Goal: Navigation & Orientation: Find specific page/section

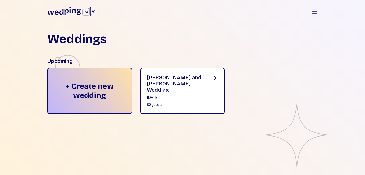
click at [169, 95] on div "[DATE]" at bounding box center [175, 97] width 57 height 5
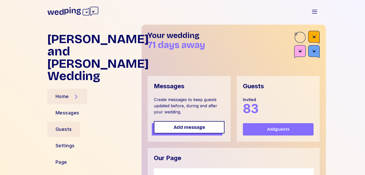
click at [56, 121] on div "Guests" at bounding box center [63, 128] width 33 height 15
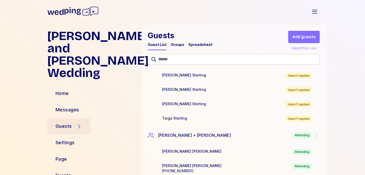
scroll to position [2028, 0]
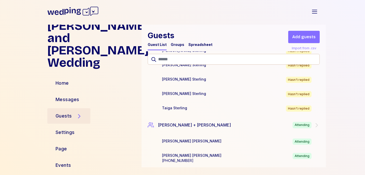
click at [194, 46] on div "Spreadsheet" at bounding box center [201, 44] width 24 height 5
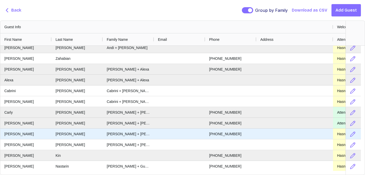
scroll to position [54, 0]
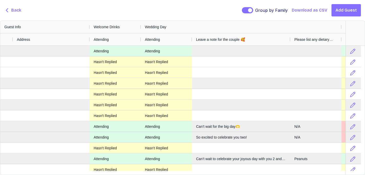
drag, startPoint x: 243, startPoint y: 42, endPoint x: 290, endPoint y: 47, distance: 46.9
click at [290, 45] on div "Guest Info Welcome Drinks Wedding Day Coffee with The [PERSON_NAME] Email Phone…" at bounding box center [182, 98] width 365 height 154
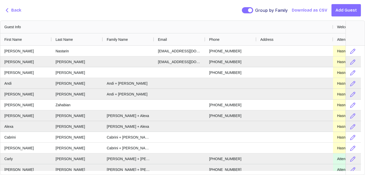
click at [13, 9] on span "Back" at bounding box center [16, 10] width 10 height 6
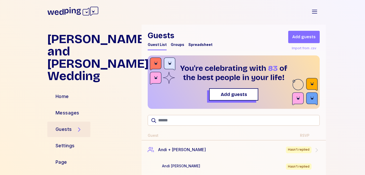
click at [171, 45] on div "Groups" at bounding box center [178, 44] width 14 height 5
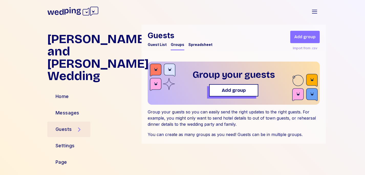
click at [153, 46] on div "Guest List" at bounding box center [157, 44] width 19 height 5
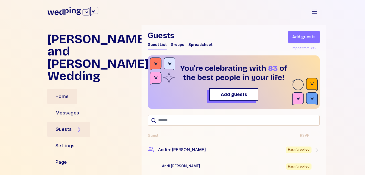
click at [69, 89] on div "Home" at bounding box center [62, 96] width 30 height 15
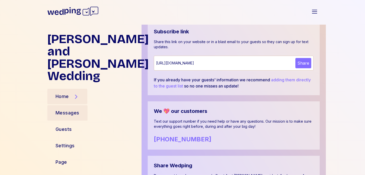
click at [67, 109] on div "Messages" at bounding box center [68, 112] width 24 height 7
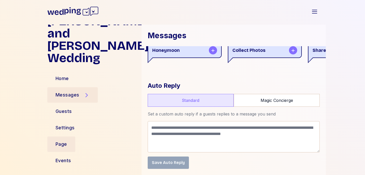
click at [69, 146] on div "Page" at bounding box center [61, 143] width 28 height 15
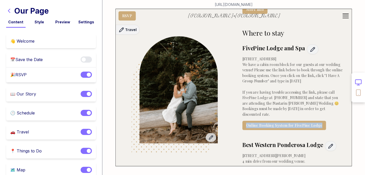
scroll to position [1250, 0]
click at [357, 122] on div at bounding box center [358, 87] width 13 height 175
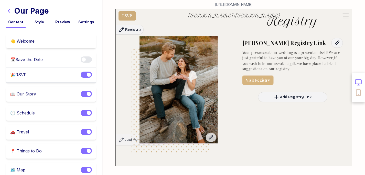
scroll to position [2629, 0]
click at [260, 75] on link "Visit Registry" at bounding box center [258, 79] width 31 height 9
